Goal: Task Accomplishment & Management: Use online tool/utility

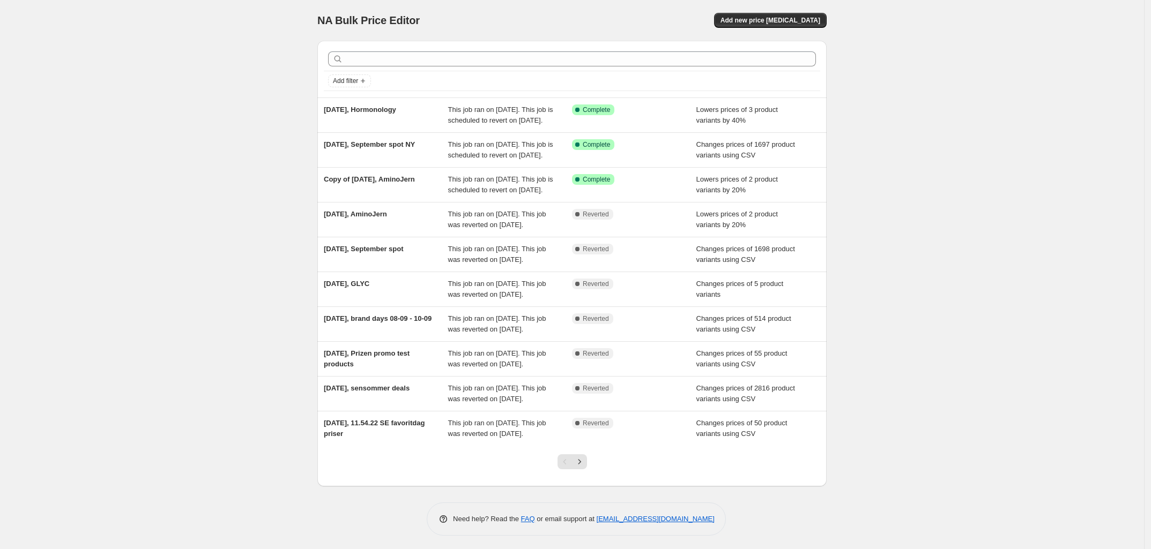
click at [245, 100] on div "NA Bulk Price Editor. This page is ready NA Bulk Price Editor Add new price [ME…" at bounding box center [572, 276] width 1144 height 552
click at [274, 94] on div "NA Bulk Price Editor. This page is ready NA Bulk Price Editor Add new price [ME…" at bounding box center [572, 276] width 1144 height 552
click at [229, 125] on div "NA Bulk Price Editor. This page is ready NA Bulk Price Editor Add new price [ME…" at bounding box center [572, 276] width 1144 height 552
click at [253, 107] on div "NA Bulk Price Editor. This page is ready NA Bulk Price Editor Add new price [ME…" at bounding box center [572, 276] width 1144 height 552
click at [212, 103] on div "NA Bulk Price Editor. This page is ready NA Bulk Price Editor Add new price [ME…" at bounding box center [572, 276] width 1144 height 552
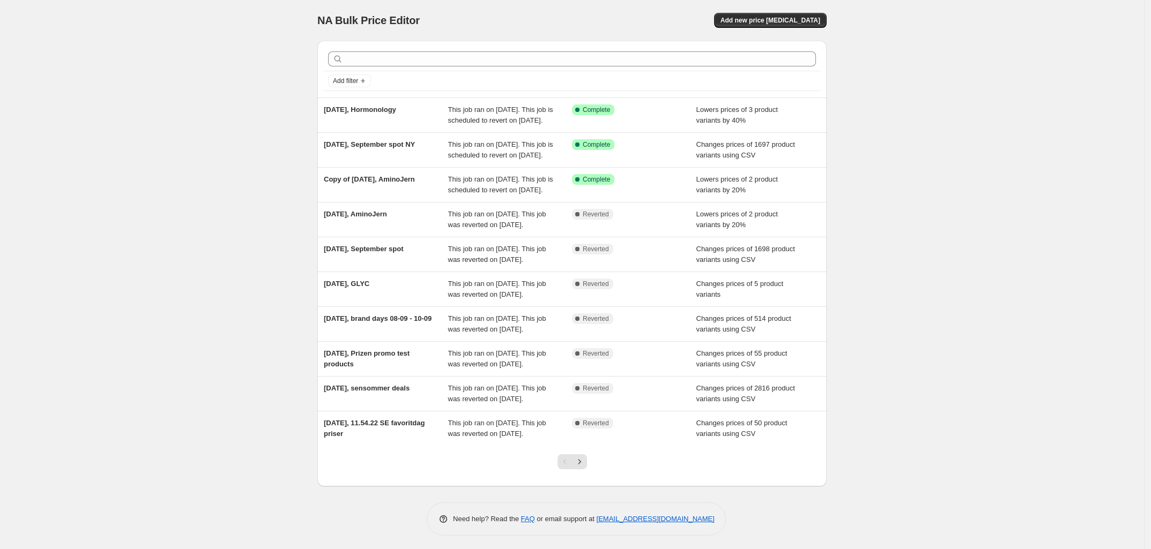
click at [225, 113] on div "NA Bulk Price Editor. This page is ready NA Bulk Price Editor Add new price [ME…" at bounding box center [572, 276] width 1144 height 552
drag, startPoint x: 224, startPoint y: 111, endPoint x: 233, endPoint y: 113, distance: 9.2
click at [224, 110] on div "NA Bulk Price Editor. This page is ready NA Bulk Price Editor Add new price [ME…" at bounding box center [572, 276] width 1144 height 552
click at [775, 18] on span "Add new price [MEDICAL_DATA]" at bounding box center [770, 20] width 100 height 9
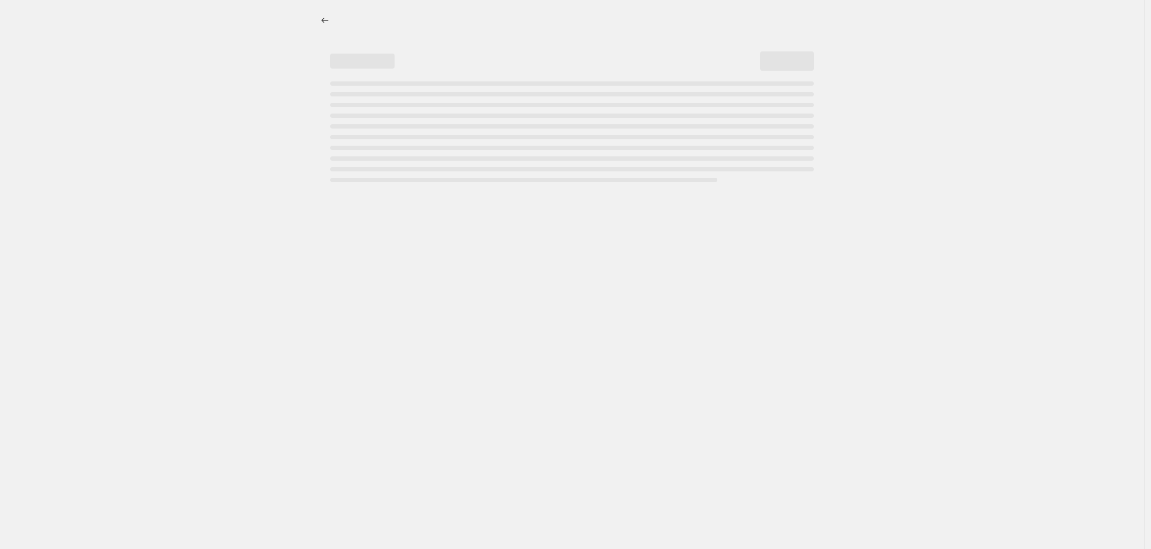
select select "percentage"
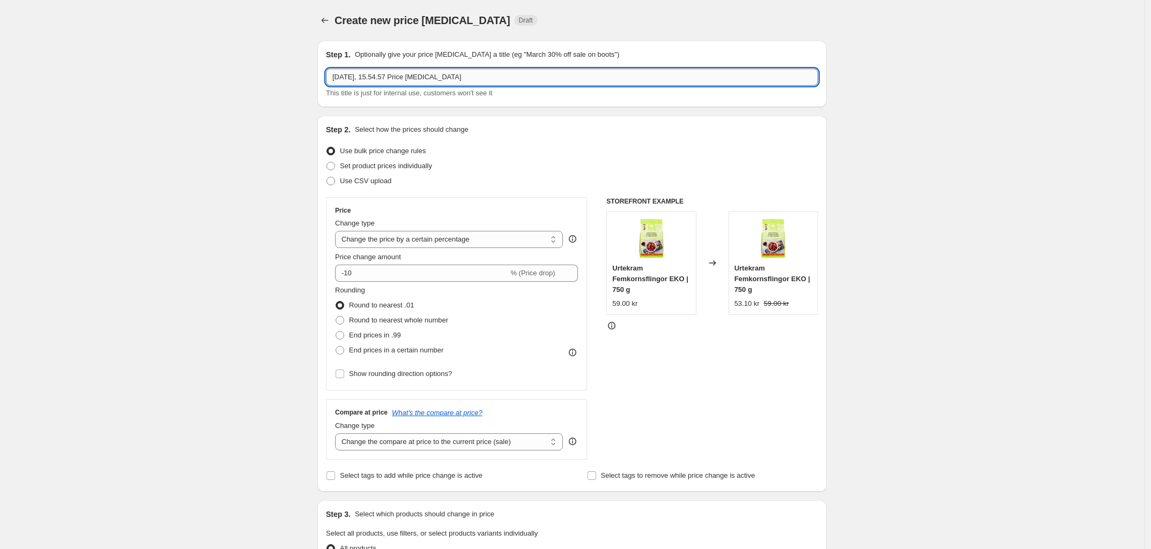
drag, startPoint x: 480, startPoint y: 79, endPoint x: 379, endPoint y: 82, distance: 100.3
click at [379, 82] on input "[DATE], 15.54.57 Price [MEDICAL_DATA]" at bounding box center [572, 77] width 492 height 17
type input "[DATE],"
click at [272, 230] on div "Create new price [MEDICAL_DATA]. This page is ready Create new price [MEDICAL_D…" at bounding box center [572, 535] width 1144 height 1071
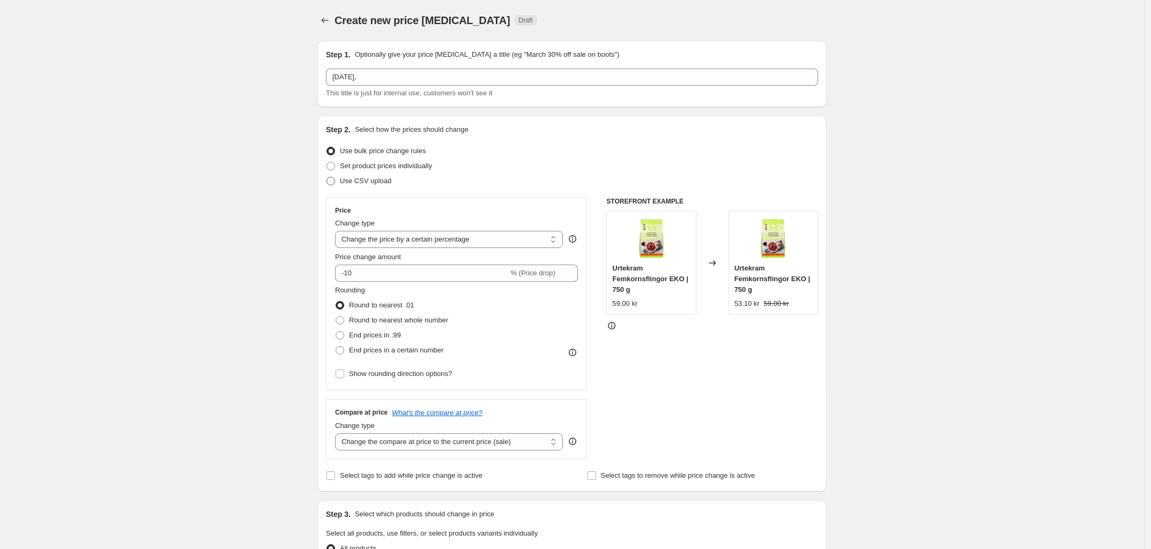
click at [331, 184] on span at bounding box center [330, 181] width 9 height 9
click at [327, 177] on input "Use CSV upload" at bounding box center [326, 177] width 1 height 1
radio input "true"
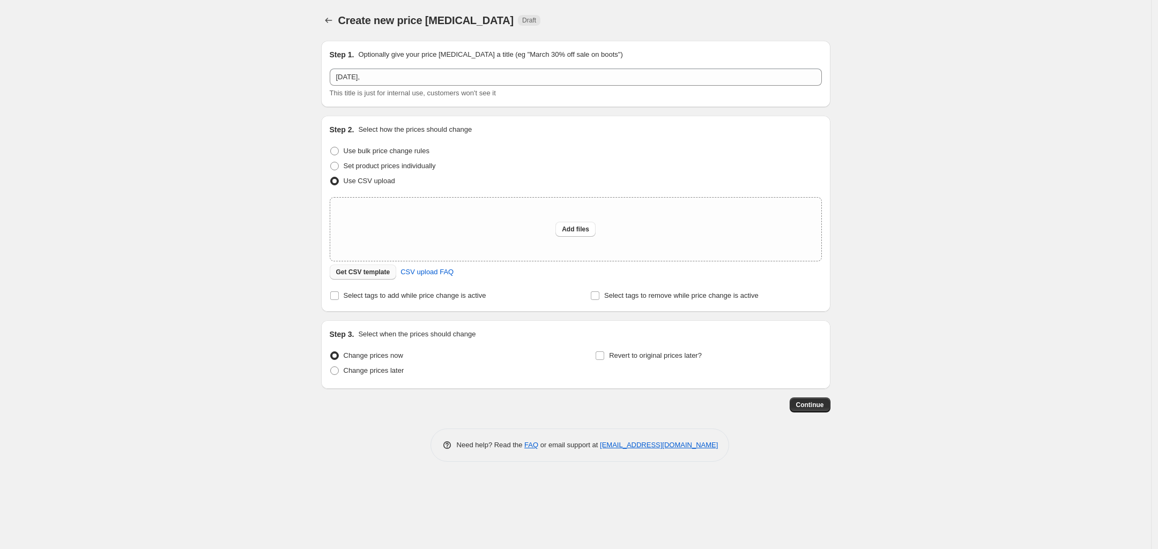
click at [365, 271] on span "Get CSV template" at bounding box center [363, 272] width 54 height 9
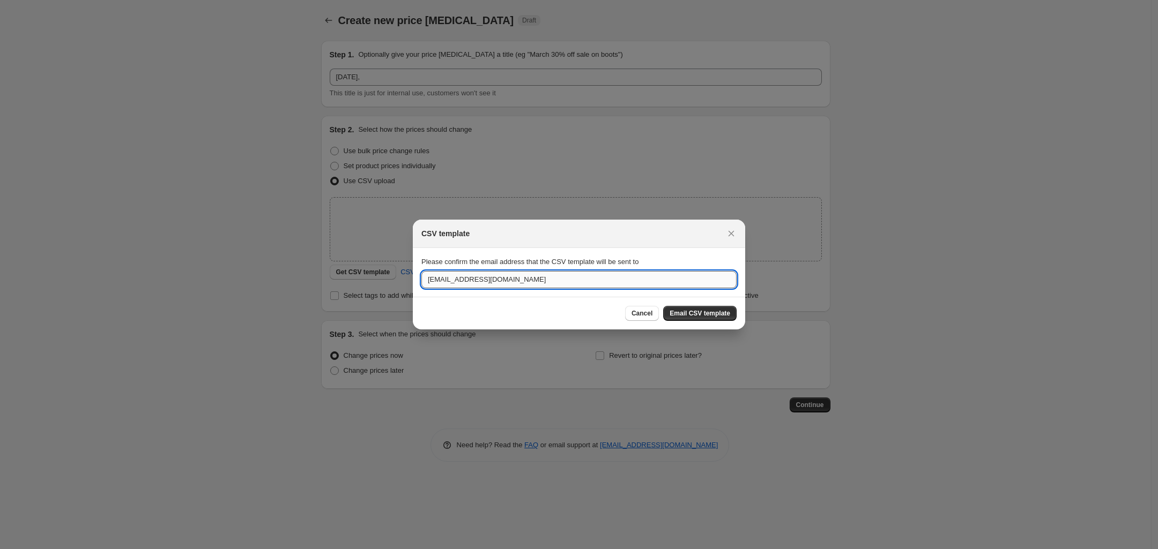
click at [432, 281] on input "[EMAIL_ADDRESS][DOMAIN_NAME]" at bounding box center [578, 279] width 315 height 17
type input "[EMAIL_ADDRESS][DOMAIN_NAME]"
click at [711, 313] on span "Email CSV template" at bounding box center [699, 313] width 61 height 9
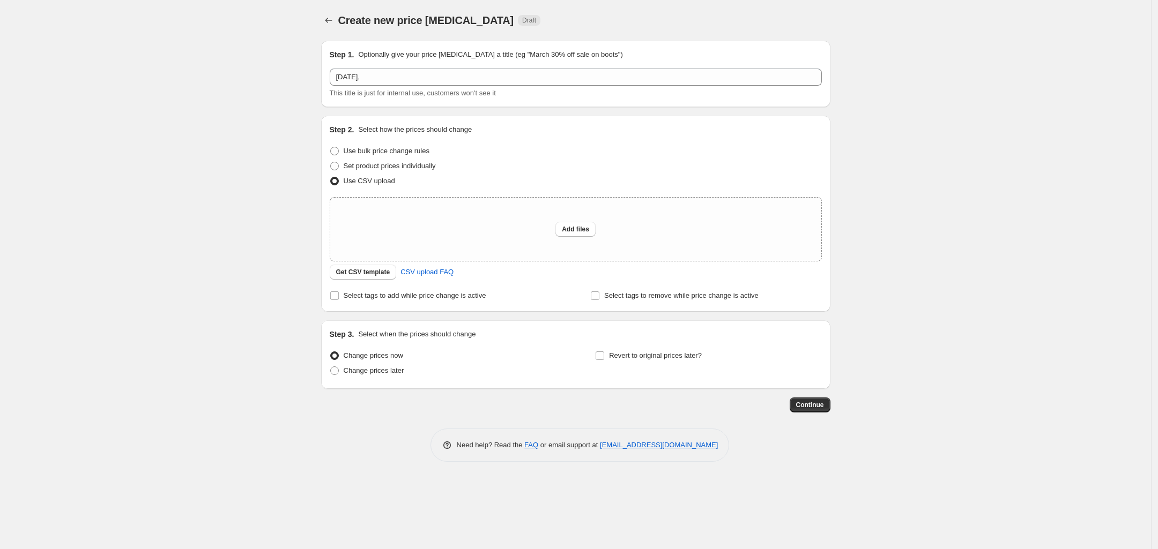
click at [178, 125] on div "Create new price [MEDICAL_DATA]. This page is ready Create new price [MEDICAL_D…" at bounding box center [575, 274] width 1151 height 549
click at [249, 168] on div "Create new price [MEDICAL_DATA]. This page is ready Create new price [MEDICAL_D…" at bounding box center [575, 274] width 1151 height 549
click at [188, 198] on div "Create new price [MEDICAL_DATA]. This page is ready Create new price [MEDICAL_D…" at bounding box center [575, 274] width 1151 height 549
